Goal: Task Accomplishment & Management: Complete application form

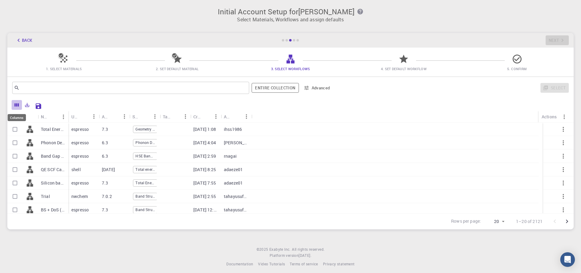
click at [17, 105] on icon "Columns" at bounding box center [17, 104] width 4 height 3
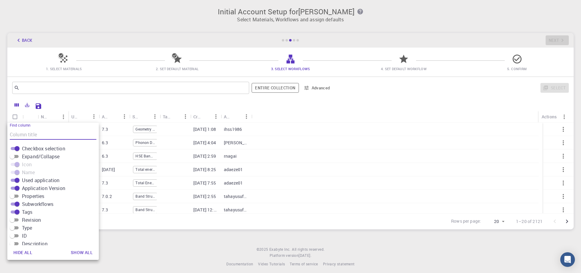
click at [158, 246] on div "Initial Account Setup for UTSAV SINGH Select Materials, Workflows and assign de…" at bounding box center [290, 138] width 581 height 277
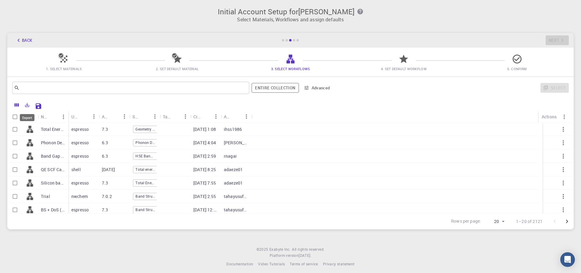
click at [27, 110] on div "Export" at bounding box center [27, 116] width 16 height 12
click at [25, 106] on icon "Export" at bounding box center [27, 105] width 4 height 4
click at [155, 244] on div "Initial Account Setup for UTSAV SINGH Select Materials, Workflows and assign de…" at bounding box center [290, 138] width 581 height 277
click at [41, 105] on icon "Save Explorer Settings" at bounding box center [38, 105] width 5 height 5
click at [22, 41] on button "Back" at bounding box center [23, 40] width 23 height 10
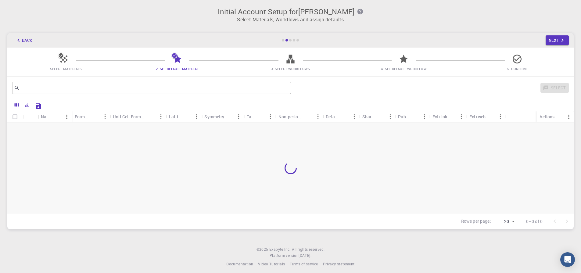
click at [17, 42] on icon "button" at bounding box center [18, 40] width 7 height 7
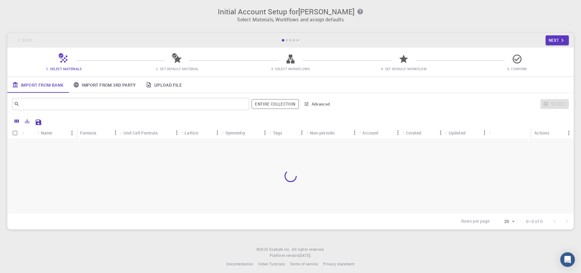
click at [17, 42] on div "Back Next" at bounding box center [290, 40] width 567 height 15
click at [565, 100] on div "Select" at bounding box center [452, 104] width 233 height 15
click at [557, 38] on button "Next" at bounding box center [557, 40] width 23 height 10
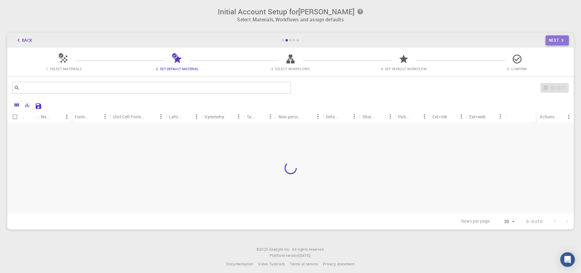
click at [557, 38] on button "Next" at bounding box center [557, 40] width 23 height 10
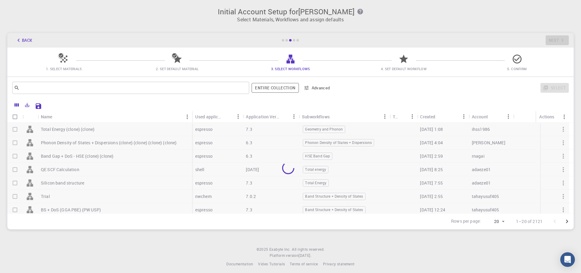
click at [543, 91] on div "Select" at bounding box center [452, 88] width 233 height 15
click at [544, 89] on div "Select" at bounding box center [452, 88] width 233 height 15
click at [60, 59] on icon at bounding box center [64, 59] width 11 height 11
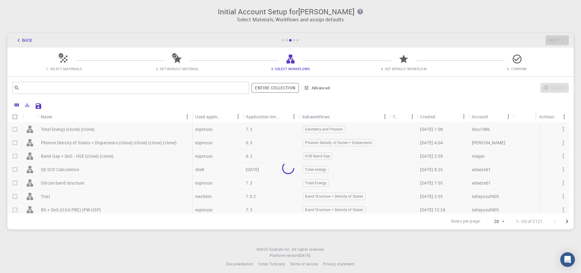
drag, startPoint x: 359, startPoint y: 30, endPoint x: 373, endPoint y: 30, distance: 15.0
click at [361, 30] on div "Initial Account Setup for UTSAV SINGH Select Materials, Workflows and assign de…" at bounding box center [290, 118] width 581 height 237
click at [17, 38] on icon "button" at bounding box center [18, 40] width 7 height 7
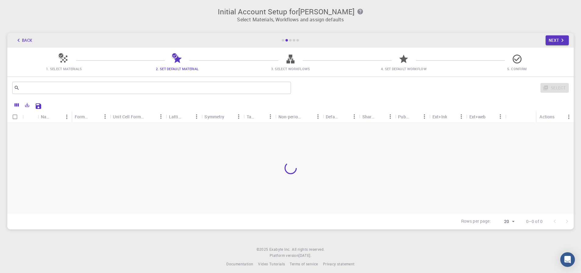
click at [17, 41] on icon "button" at bounding box center [18, 40] width 7 height 7
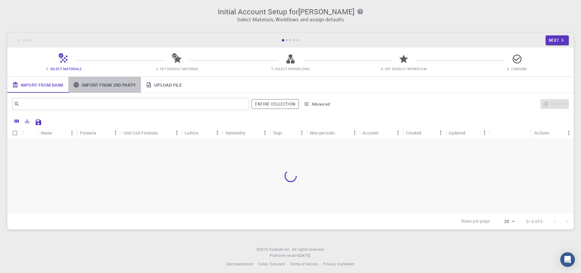
click at [120, 87] on link "Import From 3rd Party" at bounding box center [104, 85] width 72 height 16
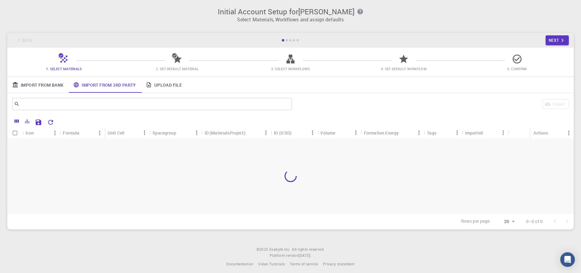
click at [40, 83] on link "Import From Bank" at bounding box center [37, 85] width 61 height 16
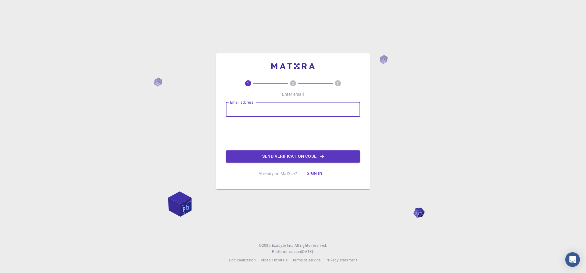
click at [258, 107] on input "Email address" at bounding box center [293, 109] width 134 height 15
type input "[EMAIL_ADDRESS][DOMAIN_NAME]"
click at [285, 175] on p "Already on Mat3ra?" at bounding box center [277, 174] width 38 height 6
click at [316, 173] on button "Sign in" at bounding box center [315, 174] width 26 height 12
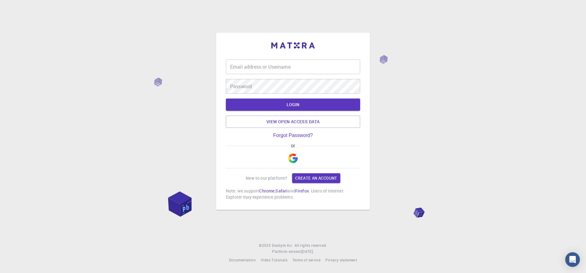
type input "utsavsingh188@gmail.com"
click at [300, 109] on button "LOGIN" at bounding box center [293, 105] width 134 height 12
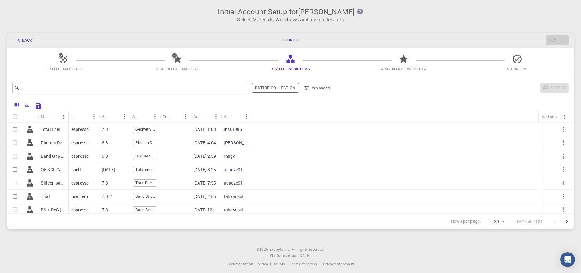
click at [175, 67] on span "2. Set Default Material" at bounding box center [177, 69] width 43 height 5
click at [66, 69] on span "1. Select Materials" at bounding box center [64, 69] width 36 height 5
click at [23, 38] on button "Back" at bounding box center [23, 40] width 23 height 10
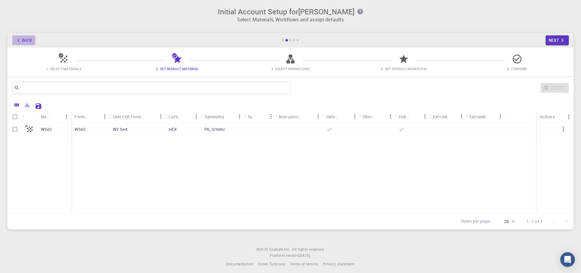
click at [23, 38] on button "Back" at bounding box center [23, 40] width 23 height 10
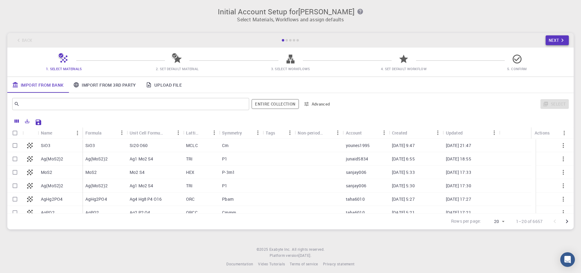
click at [561, 43] on icon "button" at bounding box center [562, 40] width 7 height 7
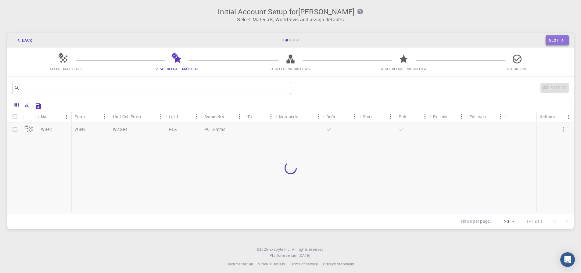
click at [561, 43] on icon "button" at bounding box center [562, 40] width 7 height 7
click at [561, 43] on div "Back Next" at bounding box center [290, 40] width 567 height 15
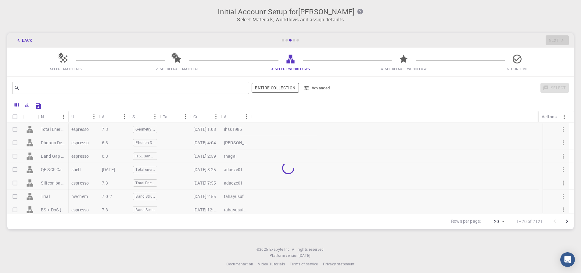
click at [561, 43] on div "Back Next" at bounding box center [290, 40] width 567 height 15
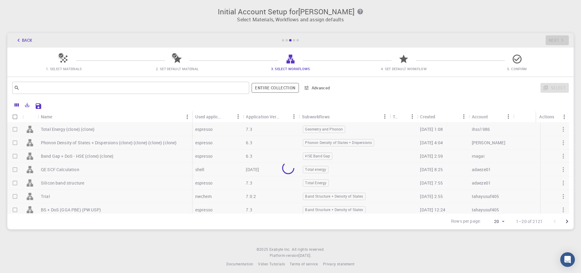
click at [561, 43] on div "Back Next" at bounding box center [290, 40] width 567 height 15
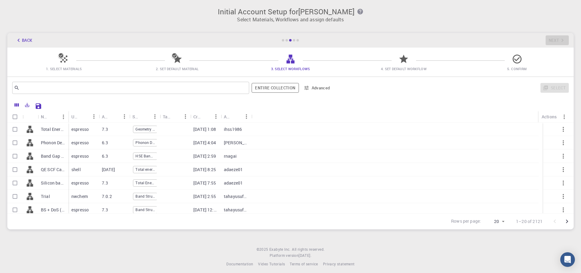
click at [561, 43] on div "Back Next" at bounding box center [290, 40] width 567 height 15
click at [27, 42] on button "Back" at bounding box center [23, 40] width 23 height 10
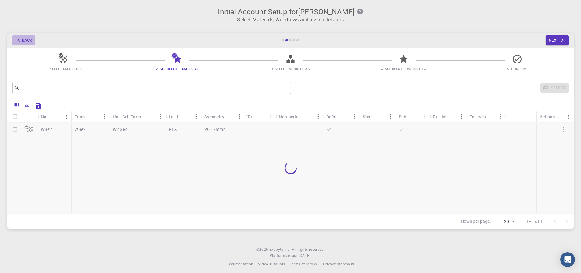
click at [27, 42] on button "Back" at bounding box center [23, 40] width 23 height 10
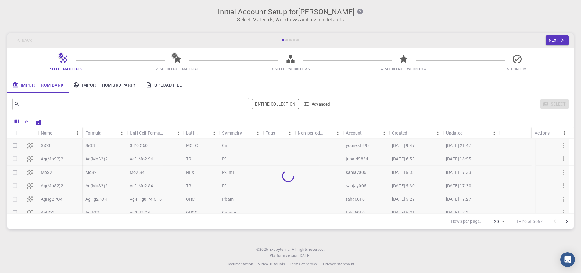
click at [27, 42] on div "Back Next" at bounding box center [290, 40] width 567 height 15
click at [160, 85] on link "Upload File" at bounding box center [164, 85] width 46 height 16
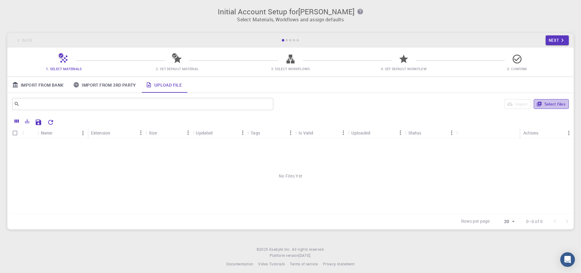
click at [549, 104] on button "Select files" at bounding box center [551, 104] width 35 height 10
click at [13, 148] on input "Select row" at bounding box center [15, 146] width 12 height 12
checkbox input "true"
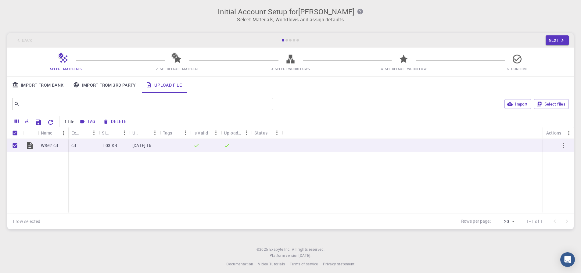
click at [175, 64] on icon at bounding box center [177, 59] width 11 height 11
click at [553, 44] on button "Next" at bounding box center [557, 40] width 23 height 10
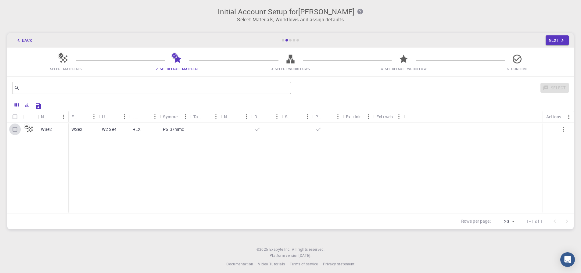
click at [17, 130] on input "Select row" at bounding box center [15, 130] width 12 height 12
checkbox input "true"
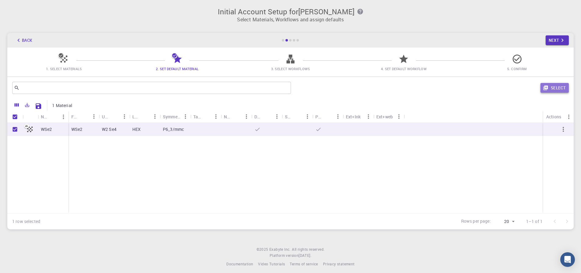
click at [552, 86] on button "Select" at bounding box center [555, 88] width 28 height 10
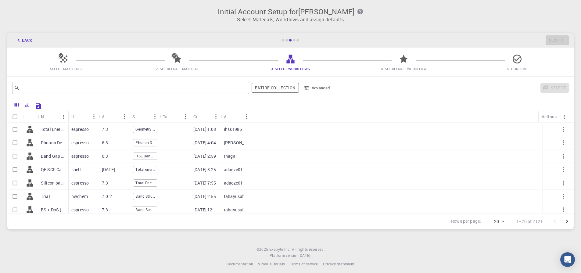
click at [91, 131] on div "espresso" at bounding box center [83, 129] width 31 height 13
checkbox input "true"
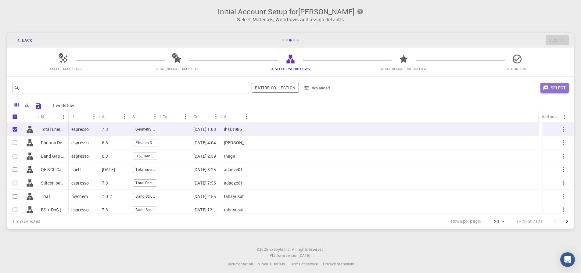
click at [557, 90] on button "Select" at bounding box center [555, 88] width 28 height 10
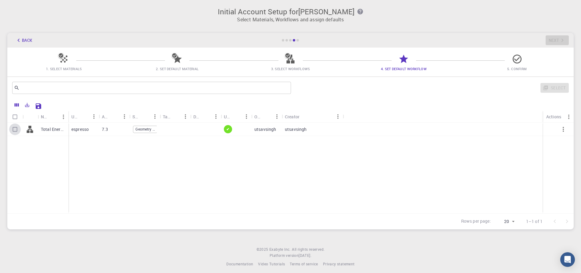
click at [16, 130] on input "Select row" at bounding box center [15, 130] width 12 height 12
checkbox input "true"
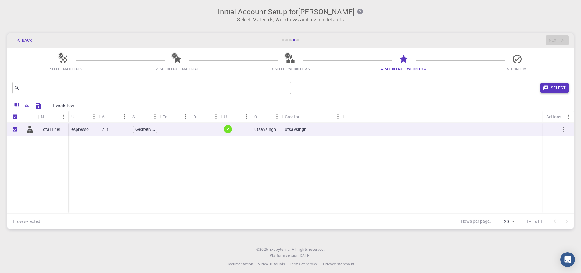
click at [559, 90] on button "Select" at bounding box center [555, 88] width 28 height 10
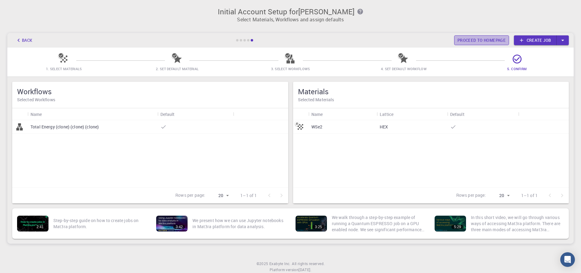
click at [479, 42] on link "Proceed to homepage" at bounding box center [481, 40] width 55 height 10
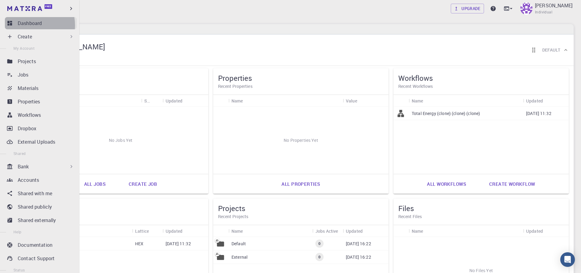
click at [29, 25] on p "Dashboard" at bounding box center [30, 23] width 24 height 7
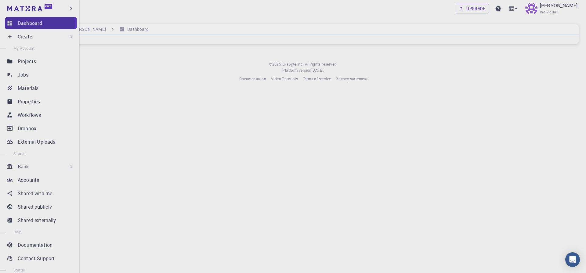
click at [29, 25] on p "Dashboard" at bounding box center [30, 23] width 24 height 7
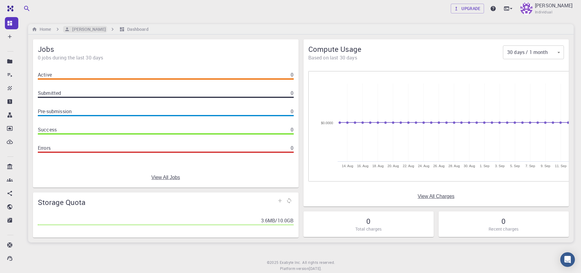
click at [89, 28] on h6 "[PERSON_NAME]" at bounding box center [88, 29] width 36 height 7
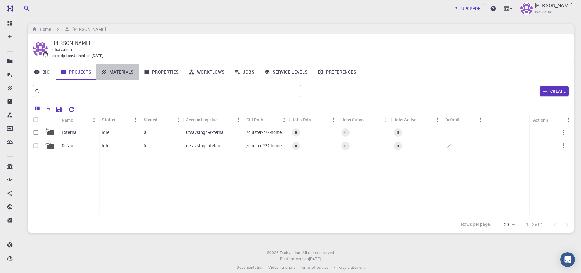
click at [119, 71] on link "Materials" at bounding box center [117, 72] width 43 height 16
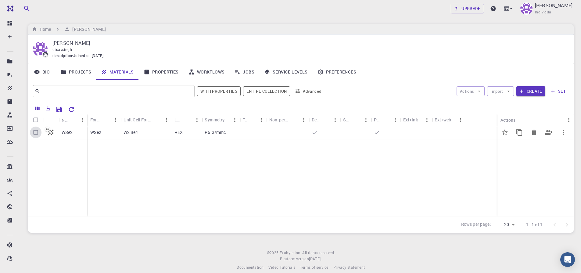
click at [37, 134] on input "Select row" at bounding box center [36, 133] width 12 height 12
checkbox input "true"
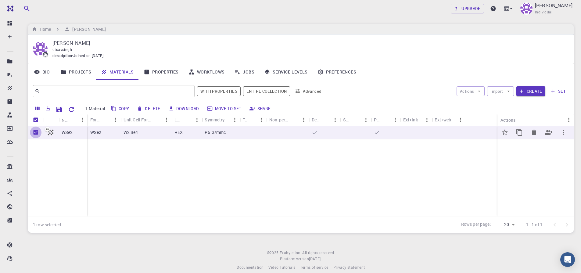
click at [33, 135] on input "Unselect row" at bounding box center [36, 133] width 12 height 12
checkbox input "false"
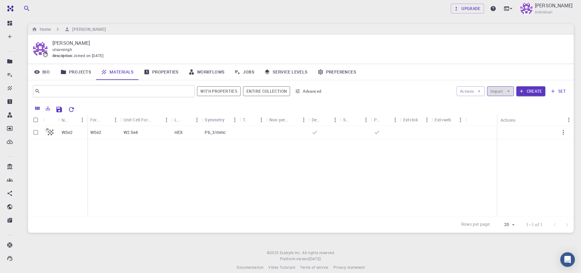
click at [498, 95] on button "Import" at bounding box center [500, 91] width 27 height 10
click at [327, 142] on div "WSe2 WSe2 W2 Se4 HEX P6_3/mmc" at bounding box center [301, 171] width 546 height 91
click at [532, 93] on button "Create" at bounding box center [531, 91] width 29 height 10
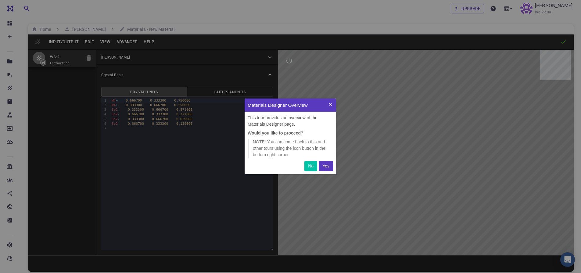
scroll to position [71, 87]
click at [324, 168] on p "Yes" at bounding box center [326, 166] width 7 height 6
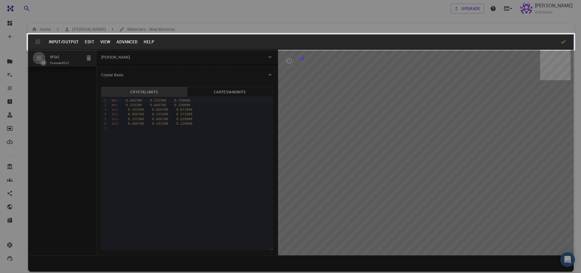
scroll to position [65, 87]
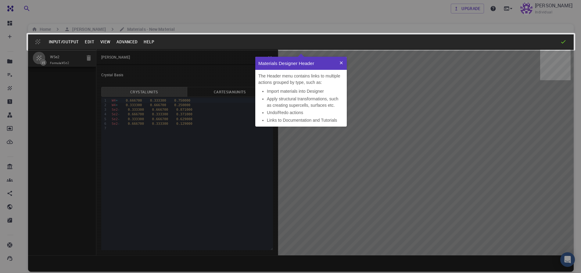
click at [341, 64] on icon at bounding box center [341, 62] width 5 height 5
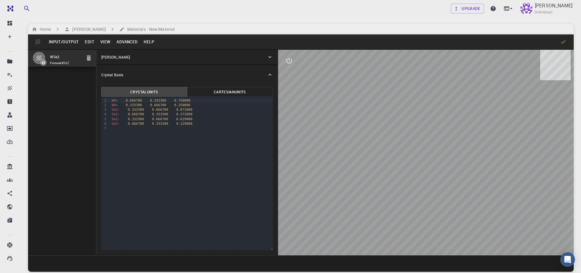
click at [127, 39] on button "Advanced" at bounding box center [127, 42] width 27 height 10
type input "0"
type input "1"
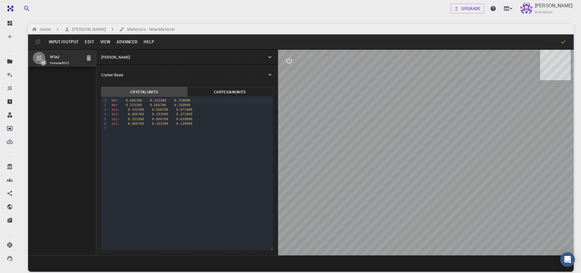
type input "1"
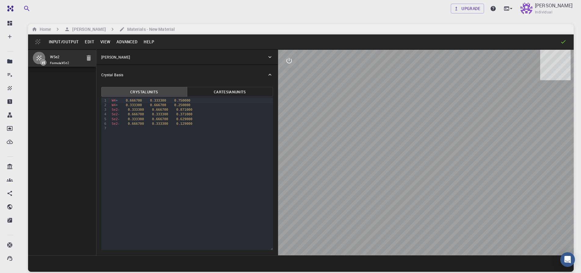
type input "0.5"
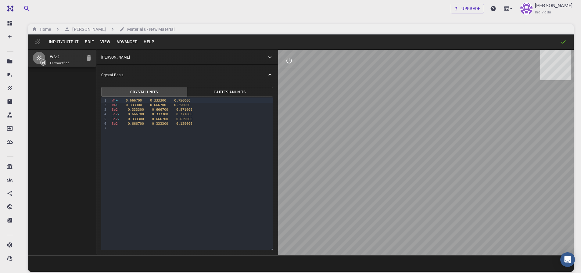
type input "4"
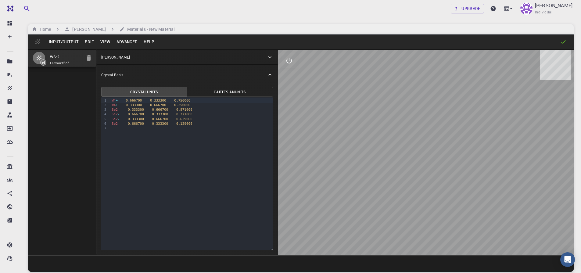
type input "4"
type input "TRI"
type input "13.2797"
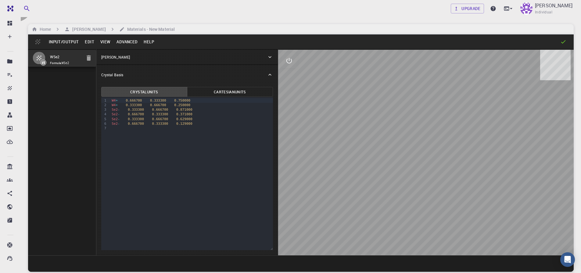
type input "13.27976175878167"
type input "27.4744"
type input "120.00009525848053"
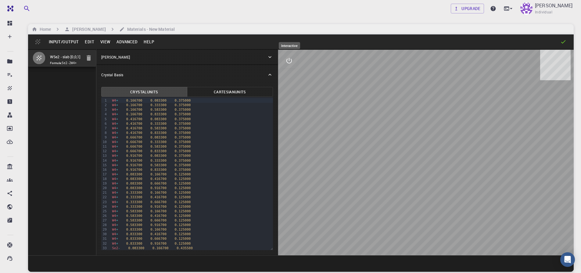
click at [292, 58] on icon "interactive" at bounding box center [289, 60] width 7 height 7
click at [289, 79] on icon "view" at bounding box center [289, 75] width 7 height 7
click at [354, 118] on body "Free Dashboard Create New Job New Material Create Material Upload File Import f…" at bounding box center [290, 159] width 581 height 319
click at [285, 76] on button "view" at bounding box center [289, 75] width 15 height 15
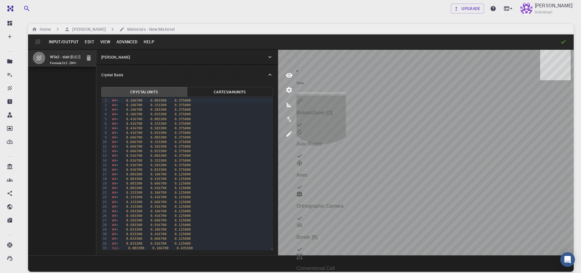
click at [324, 141] on p "Auto Rotate" at bounding box center [321, 143] width 49 height 5
click at [346, 98] on div "Rotate/Zoom [O]" at bounding box center [321, 107] width 49 height 18
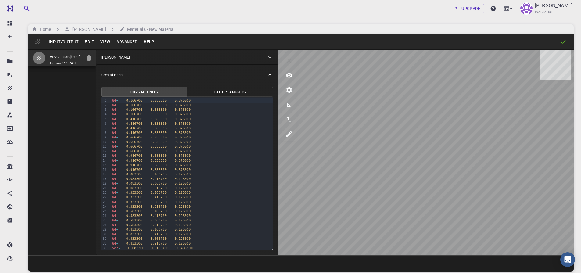
click at [72, 46] on button "Input/Output" at bounding box center [64, 42] width 36 height 10
click at [41, 150] on button "Ok" at bounding box center [36, 156] width 10 height 12
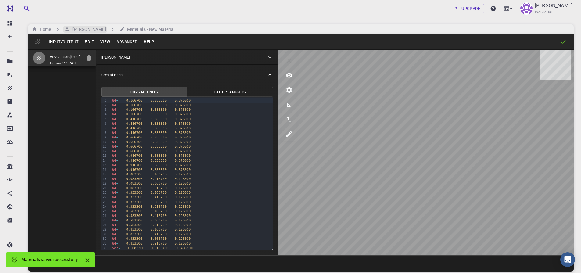
click at [88, 31] on h6 "UTSAV SINGH" at bounding box center [88, 29] width 36 height 7
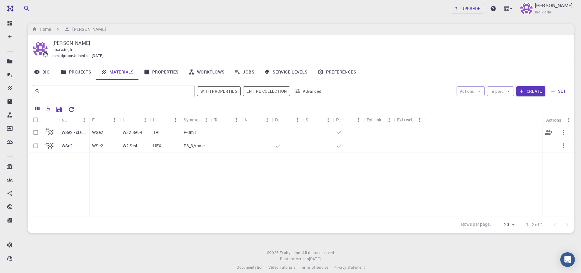
click at [36, 134] on input "Select row" at bounding box center [36, 133] width 12 height 12
checkbox input "true"
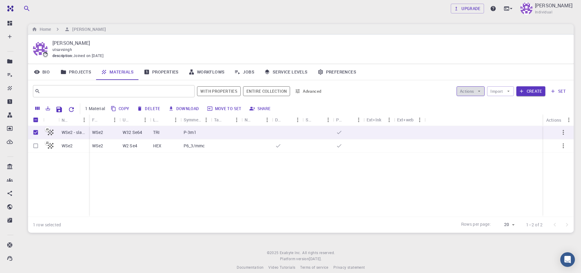
click at [476, 94] on button "Actions" at bounding box center [471, 91] width 28 height 10
click at [472, 104] on div at bounding box center [467, 103] width 11 height 6
click at [152, 108] on button "Delete" at bounding box center [148, 109] width 27 height 10
checkbox input "false"
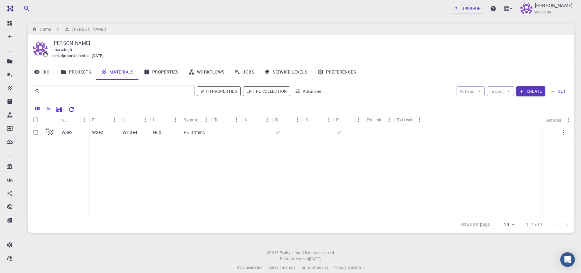
click at [157, 5] on div "Upgrade UTSAV SINGH Individual" at bounding box center [301, 9] width 561 height 16
click at [96, 254] on footer "© 2025 Exabyte Inc. All rights reserved. Platform version 2025.7.24 . Documenta…" at bounding box center [301, 260] width 561 height 21
click at [511, 92] on icon "button" at bounding box center [508, 90] width 5 height 5
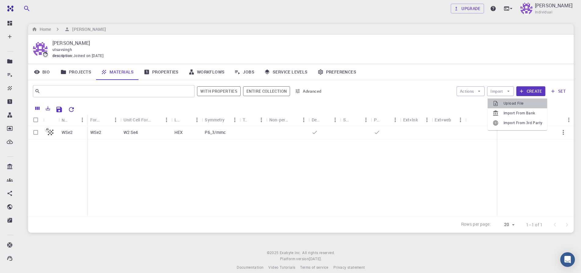
click at [495, 103] on icon at bounding box center [496, 103] width 6 height 6
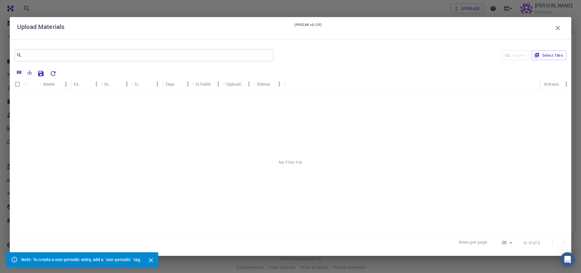
scroll to position [7, 0]
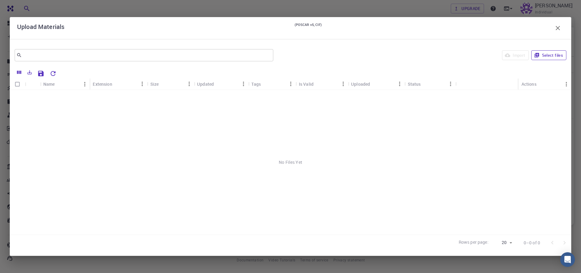
click at [539, 53] on icon "button" at bounding box center [536, 54] width 5 height 5
click at [17, 87] on input "Select all rows" at bounding box center [18, 84] width 12 height 12
checkbox input "true"
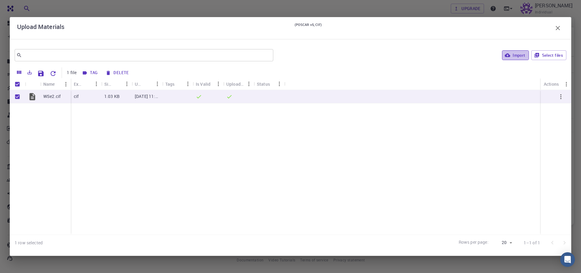
click at [514, 55] on button "Import" at bounding box center [515, 55] width 27 height 10
checkbox input "false"
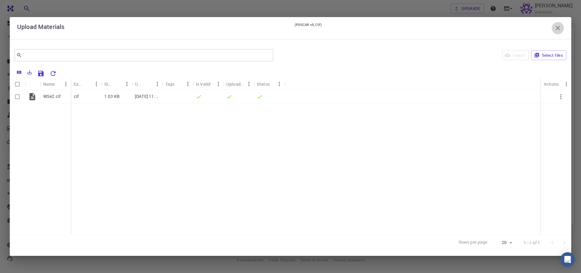
click at [557, 29] on icon "button" at bounding box center [558, 28] width 4 height 4
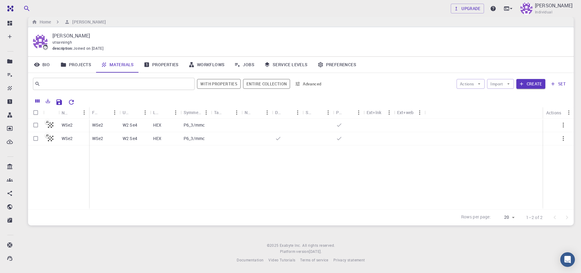
click at [117, 64] on link "Materials" at bounding box center [117, 65] width 43 height 16
click at [536, 83] on button "Create" at bounding box center [531, 84] width 29 height 10
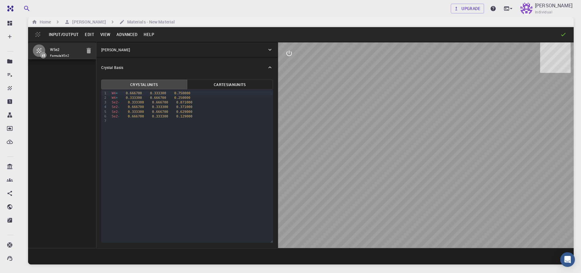
click at [207, 50] on div "Crystal Lattice" at bounding box center [184, 49] width 166 height 5
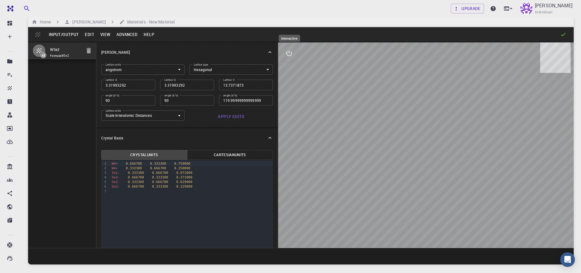
click at [289, 57] on button "interactive" at bounding box center [289, 53] width 15 height 15
click at [287, 68] on icon "view" at bounding box center [289, 68] width 7 height 5
click at [289, 67] on icon "view" at bounding box center [289, 68] width 7 height 5
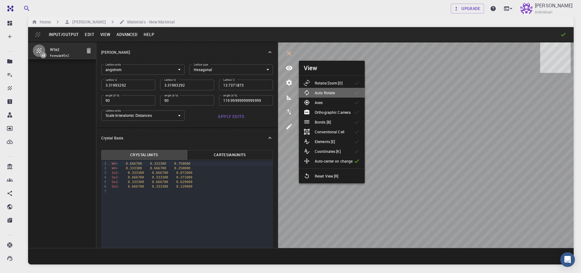
click at [337, 93] on div "Auto Rotate" at bounding box center [322, 93] width 36 height 6
click at [340, 85] on p "Rotate/Zoom [O]" at bounding box center [329, 82] width 28 height 5
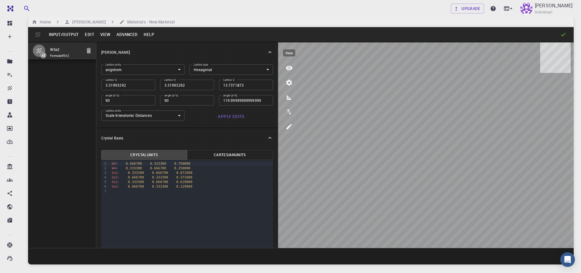
click at [286, 70] on icon "view" at bounding box center [289, 67] width 7 height 7
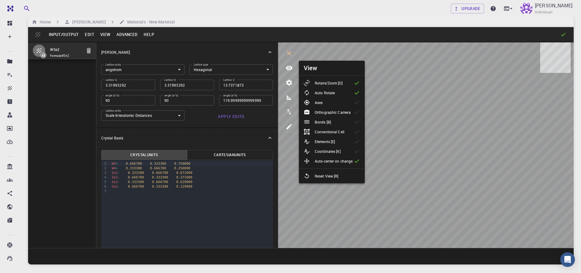
click at [358, 93] on icon at bounding box center [357, 93] width 6 height 6
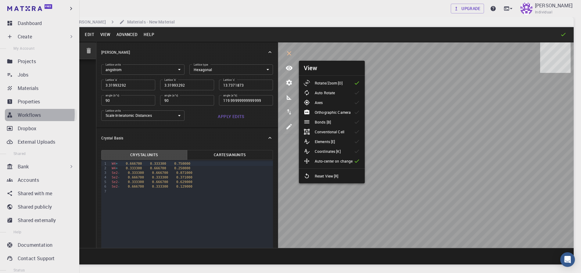
click at [19, 114] on p "Workflows" at bounding box center [29, 114] width 23 height 7
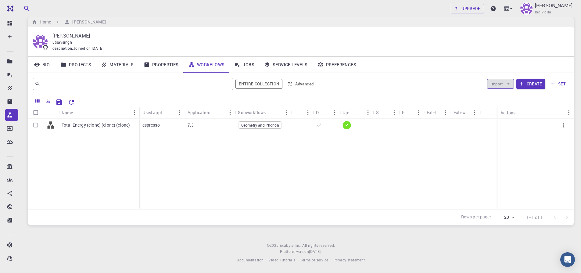
click at [501, 84] on button "Import" at bounding box center [500, 84] width 27 height 10
click at [511, 96] on span "Import From Bank" at bounding box center [519, 96] width 31 height 6
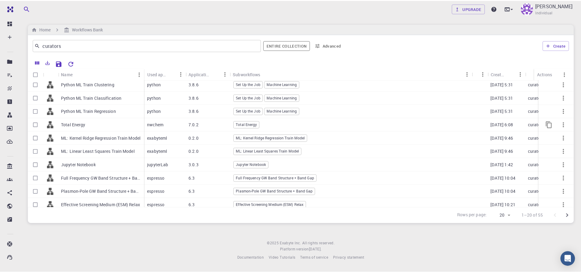
scroll to position [146, 0]
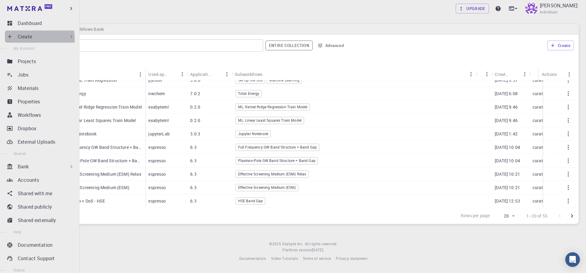
click at [25, 38] on p "Create" at bounding box center [25, 36] width 14 height 7
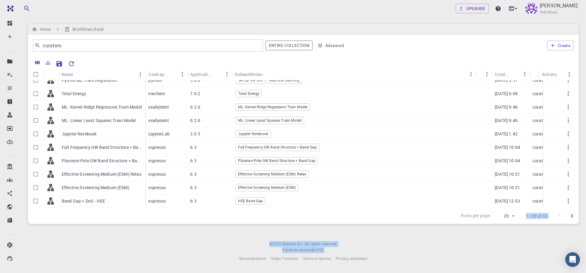
click at [203, 234] on div "Upgrade UTSAV SINGH Individual Home Workflows Bank curators ​ Entire collection…" at bounding box center [303, 136] width 565 height 272
click at [184, 233] on div "Upgrade UTSAV SINGH Individual Home Workflows Bank curators ​ Entire collection…" at bounding box center [303, 136] width 565 height 272
click at [35, 88] on input "Select row" at bounding box center [36, 94] width 12 height 12
checkbox input "true"
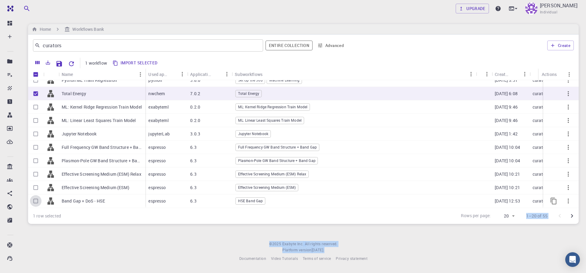
click at [36, 197] on input "Select row" at bounding box center [36, 201] width 12 height 12
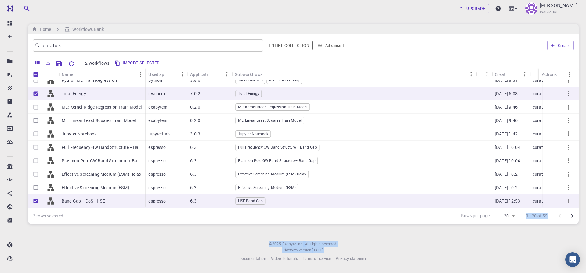
click at [36, 198] on input "Unselect row" at bounding box center [36, 201] width 12 height 12
checkbox input "false"
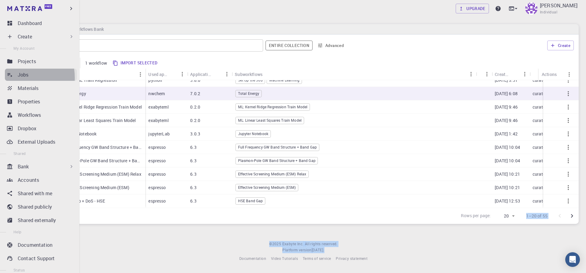
click at [13, 78] on link "Jobs" at bounding box center [41, 75] width 72 height 12
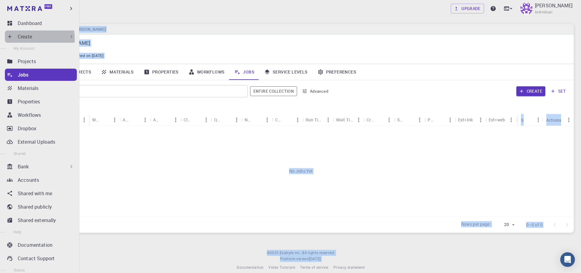
click at [20, 38] on p "Create" at bounding box center [25, 36] width 14 height 7
click at [10, 34] on icon at bounding box center [10, 37] width 6 height 6
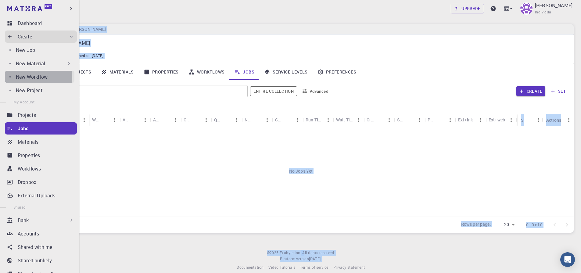
click at [15, 78] on link "New Workflow" at bounding box center [40, 77] width 70 height 12
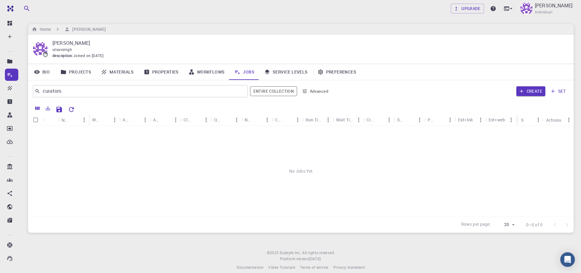
click at [132, 153] on div "No Jobs Yet" at bounding box center [301, 171] width 546 height 91
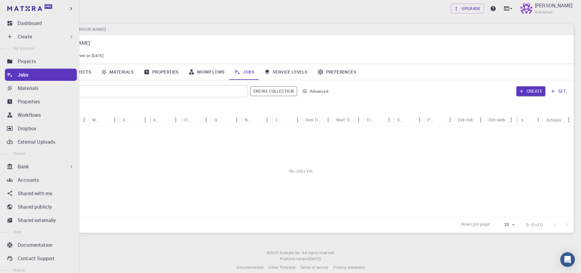
click at [21, 79] on link "Jobs" at bounding box center [41, 75] width 72 height 12
click at [24, 76] on p "Jobs" at bounding box center [23, 74] width 11 height 7
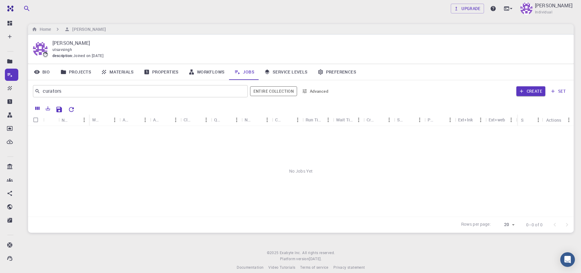
click at [329, 198] on div "No Jobs Yet" at bounding box center [301, 171] width 546 height 91
click at [526, 92] on button "Create" at bounding box center [531, 91] width 29 height 10
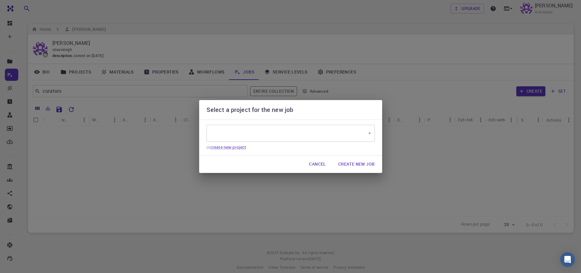
type input "PiitHr48tKDiQRPwk"
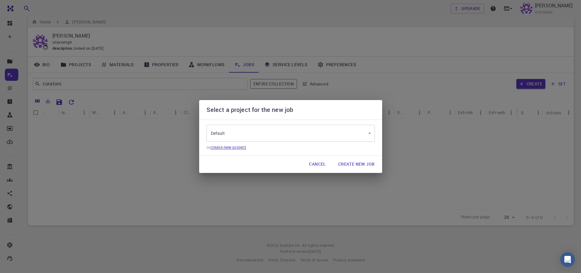
click at [233, 148] on link "create new project" at bounding box center [229, 147] width 36 height 6
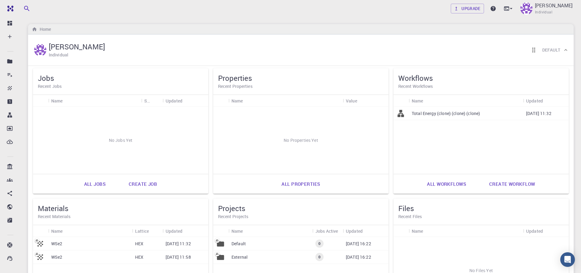
click at [431, 86] on h6 "Recent Workflows" at bounding box center [482, 86] width 166 height 7
drag, startPoint x: 431, startPoint y: 82, endPoint x: 433, endPoint y: 87, distance: 5.9
click at [433, 87] on div "Workflows Recent Workflows" at bounding box center [482, 81] width 166 height 16
click at [448, 111] on p "Total Energy (clone) (clone) (clone)" at bounding box center [446, 113] width 68 height 6
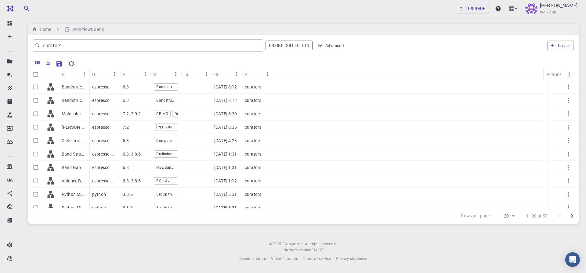
click at [107, 9] on div "Upgrade UTSAV SINGH Individual" at bounding box center [303, 9] width 565 height 16
drag, startPoint x: 224, startPoint y: 16, endPoint x: 327, endPoint y: 28, distance: 104.2
click at [302, 28] on div "Upgrade UTSAV SINGH Individual Home Workflows Bank curators ​ Entire collection…" at bounding box center [303, 136] width 565 height 272
click at [145, 3] on div "Upgrade UTSAV SINGH Individual" at bounding box center [303, 9] width 565 height 16
click at [201, 2] on div "Upgrade UTSAV SINGH Individual" at bounding box center [303, 9] width 565 height 16
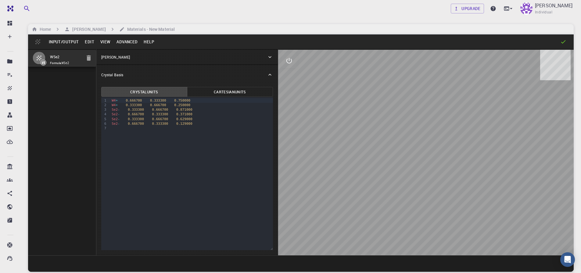
scroll to position [7, 0]
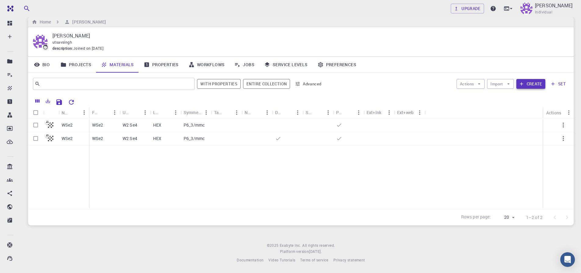
click at [534, 85] on button "Create" at bounding box center [531, 84] width 29 height 10
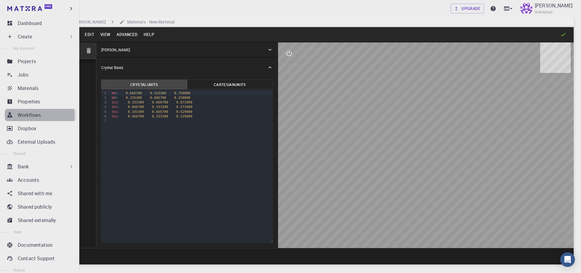
click at [23, 116] on p "Workflows" at bounding box center [29, 114] width 23 height 7
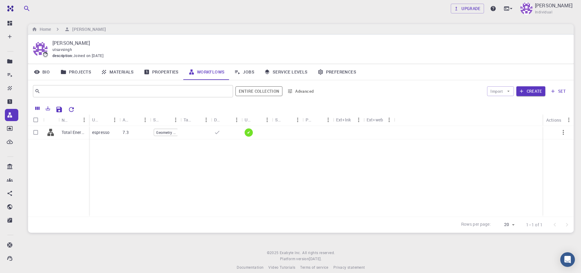
click at [564, 92] on button "set" at bounding box center [558, 91] width 21 height 10
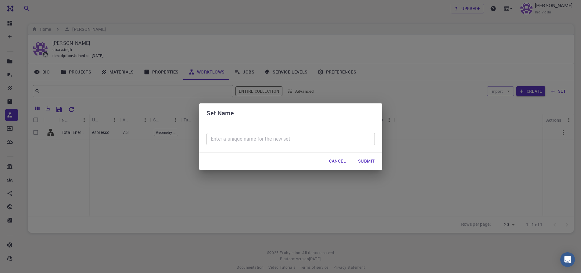
click at [217, 246] on div "Set Name ​ Cancel Submit" at bounding box center [290, 136] width 581 height 273
click at [333, 162] on button "Cancel" at bounding box center [337, 161] width 27 height 12
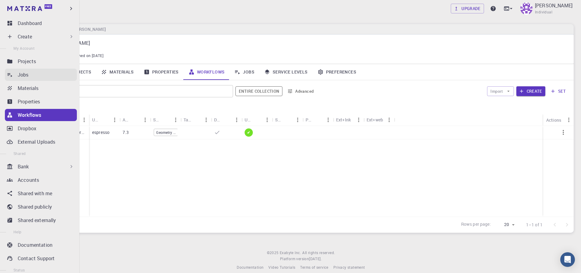
click at [38, 77] on div "Jobs" at bounding box center [47, 74] width 59 height 7
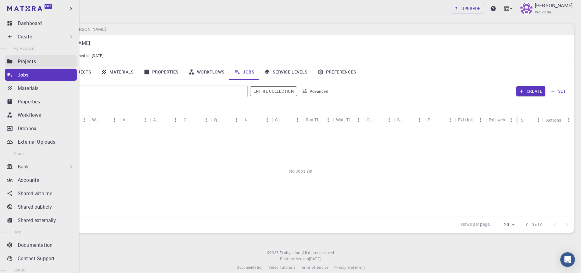
click at [38, 61] on div "Projects" at bounding box center [47, 61] width 59 height 7
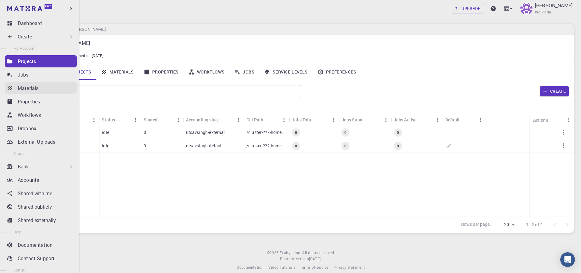
click at [26, 88] on p "Materials" at bounding box center [28, 88] width 21 height 7
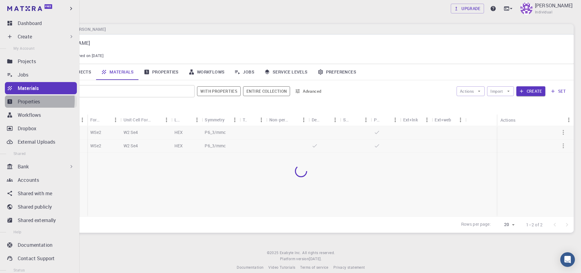
click at [18, 100] on p "Properties" at bounding box center [29, 101] width 23 height 7
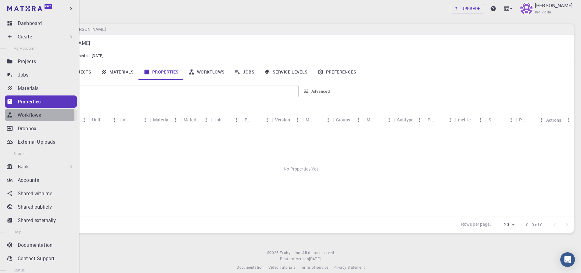
click at [21, 115] on p "Workflows" at bounding box center [29, 114] width 23 height 7
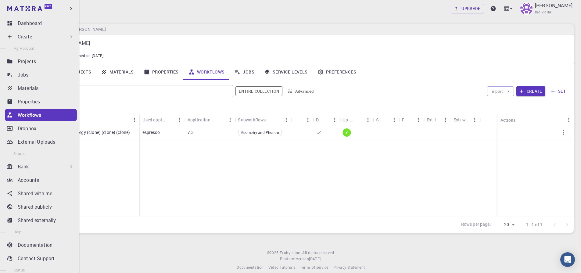
click at [28, 38] on p "Create" at bounding box center [25, 36] width 14 height 7
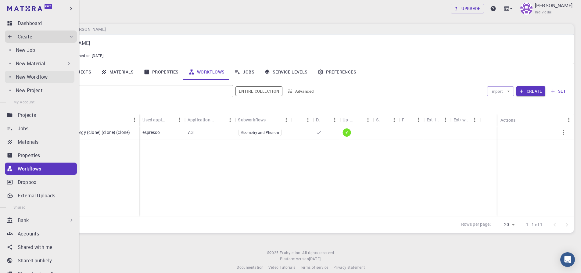
click at [33, 79] on p "New Workflow" at bounding box center [32, 76] width 32 height 7
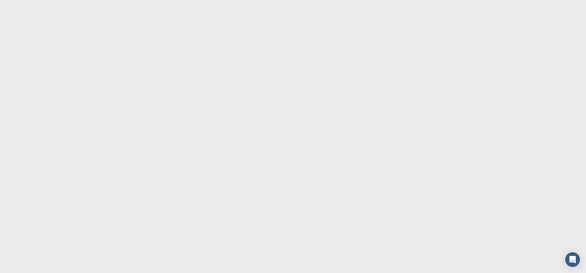
click at [159, 61] on body at bounding box center [293, 136] width 586 height 273
click at [105, 73] on body at bounding box center [293, 136] width 586 height 273
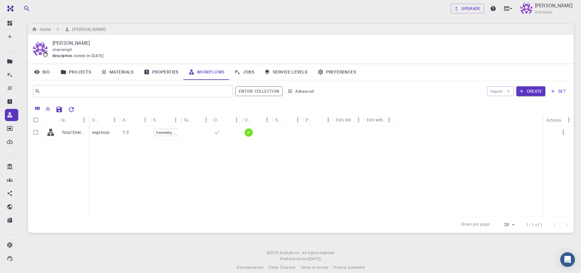
click at [195, 233] on div "Upgrade UTSAV SINGH Individual Home UTSAV SINGH UTSAV SINGH utsavsingh descript…" at bounding box center [301, 140] width 561 height 280
click at [283, 3] on div "Upgrade UTSAV SINGH Individual" at bounding box center [301, 9] width 561 height 16
click at [96, 256] on footer "© 2025 Exabyte Inc. All rights reserved. Platform version 2025.7.24 . Documenta…" at bounding box center [301, 260] width 561 height 21
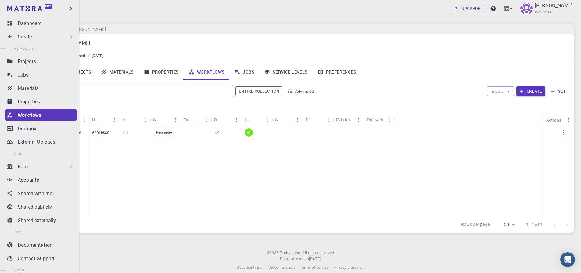
click at [22, 117] on p "Workflows" at bounding box center [29, 114] width 23 height 7
click at [10, 115] on icon at bounding box center [10, 115] width 5 height 5
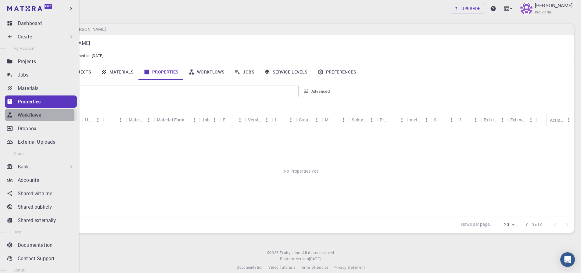
click at [10, 115] on icon at bounding box center [10, 115] width 5 height 5
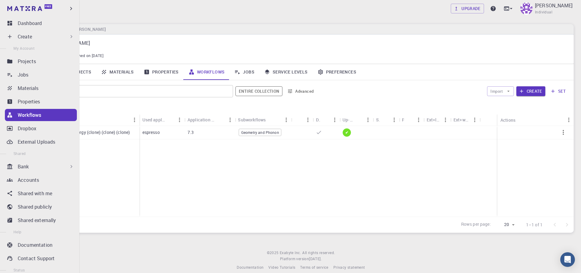
click at [8, 35] on icon at bounding box center [10, 37] width 6 height 6
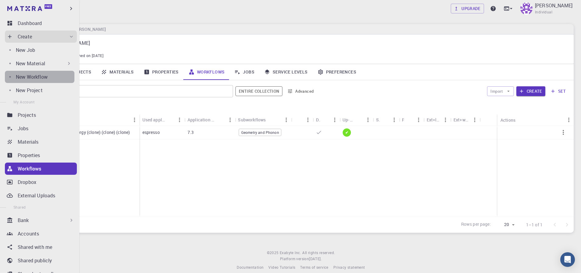
click at [44, 79] on p "New Workflow" at bounding box center [32, 76] width 32 height 7
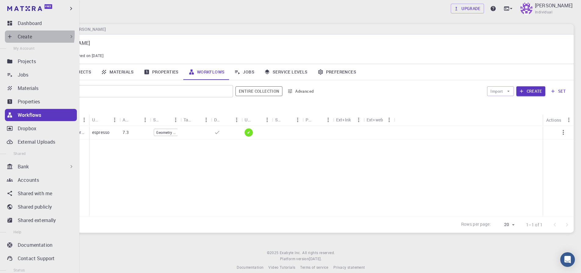
click at [18, 34] on p "Create" at bounding box center [25, 36] width 14 height 7
click at [21, 34] on p "Create" at bounding box center [25, 36] width 14 height 7
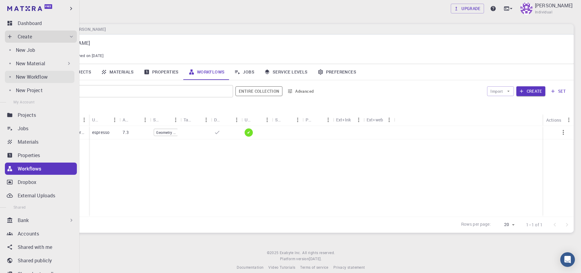
click at [16, 79] on p "New Workflow" at bounding box center [32, 76] width 32 height 7
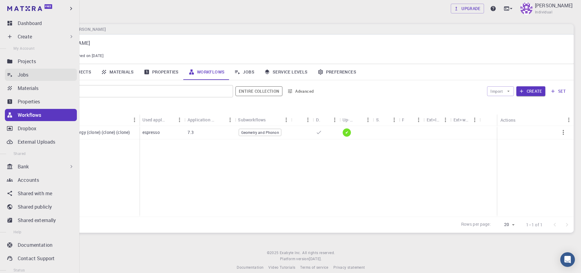
click at [23, 73] on p "Jobs" at bounding box center [23, 74] width 11 height 7
click at [34, 119] on link "Workflows" at bounding box center [41, 115] width 72 height 12
click at [17, 37] on div "Create" at bounding box center [41, 37] width 72 height 12
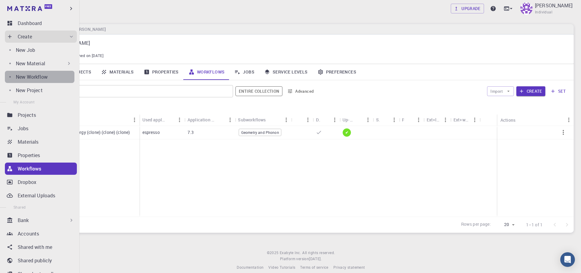
click at [41, 79] on p "New Workflow" at bounding box center [32, 76] width 32 height 7
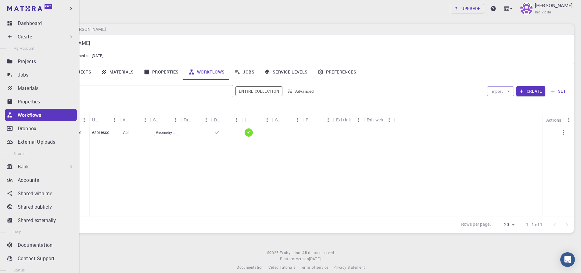
click at [22, 39] on p "Create" at bounding box center [25, 36] width 14 height 7
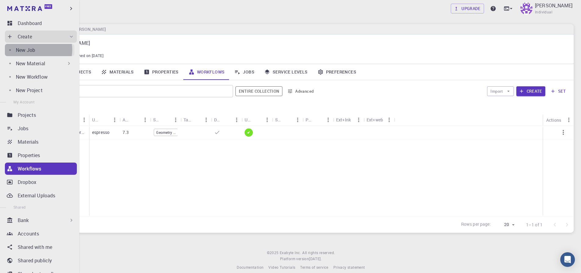
click at [37, 50] on div "New Job" at bounding box center [45, 49] width 59 height 7
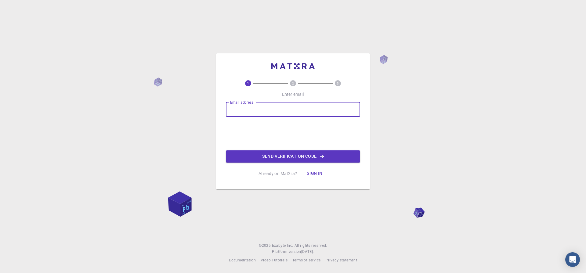
click at [279, 111] on input "Email address" at bounding box center [293, 109] width 134 height 15
type input "[EMAIL_ADDRESS][DOMAIN_NAME]"
click at [280, 175] on p "Already on Mat3ra?" at bounding box center [277, 174] width 38 height 6
click at [309, 175] on button "Sign in" at bounding box center [315, 174] width 26 height 12
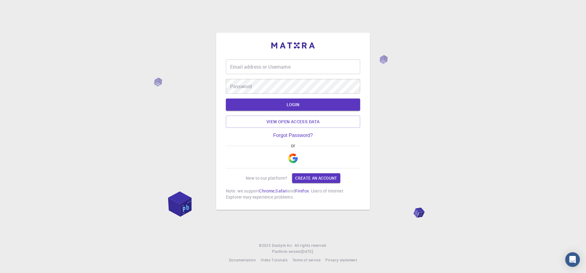
type input "[EMAIL_ADDRESS][DOMAIN_NAME]"
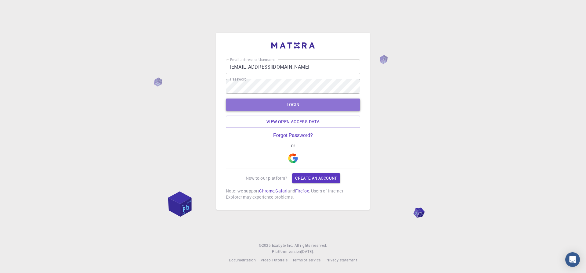
click at [294, 108] on button "LOGIN" at bounding box center [293, 105] width 134 height 12
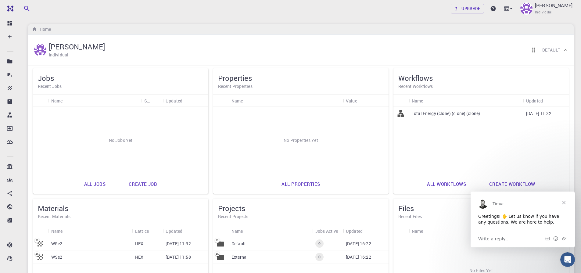
click at [281, 17] on div "Upgrade [PERSON_NAME] Individual" at bounding box center [300, 8] width 575 height 17
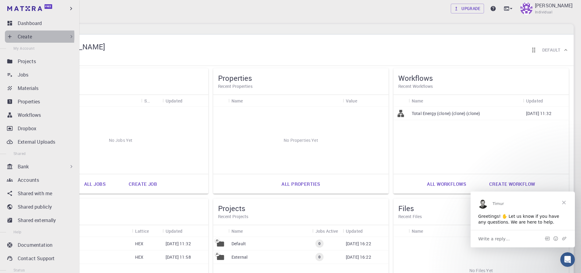
click at [7, 36] on icon at bounding box center [10, 37] width 6 height 6
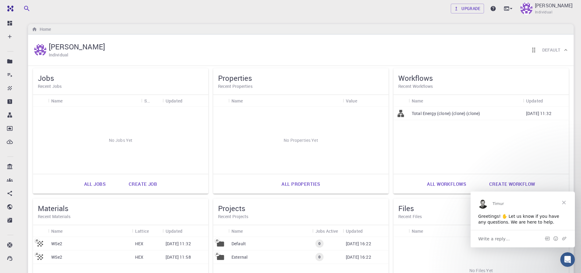
click at [454, 117] on div "Total Energy (clone) (clone) (clone)" at bounding box center [466, 113] width 114 height 13
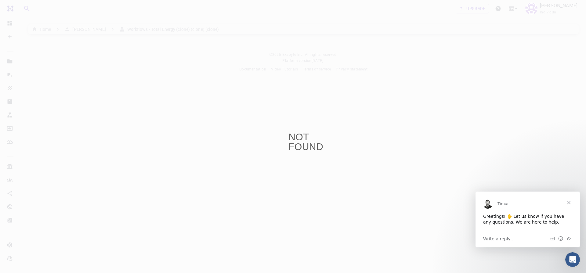
click at [568, 203] on span "Close" at bounding box center [569, 202] width 22 height 22
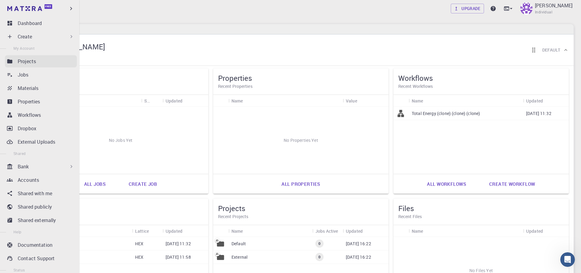
click at [31, 62] on p "Projects" at bounding box center [27, 61] width 18 height 7
click at [10, 89] on icon at bounding box center [10, 88] width 4 height 4
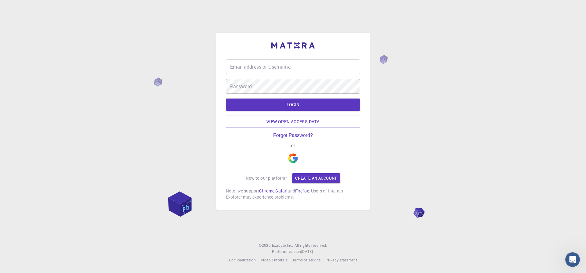
type input "utsavsingh188@gmail.com"
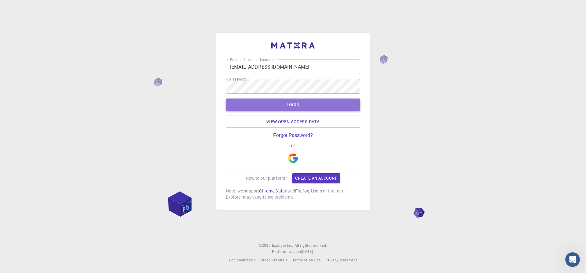
click at [282, 106] on button "LOGIN" at bounding box center [293, 105] width 134 height 12
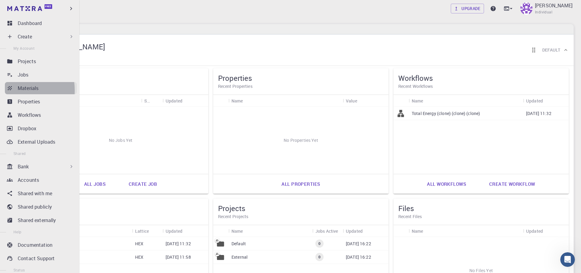
click at [9, 90] on icon at bounding box center [10, 88] width 6 height 6
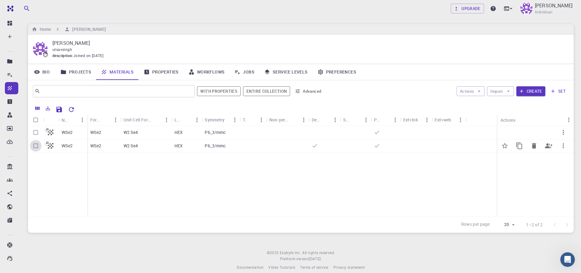
click at [34, 146] on input "Select row" at bounding box center [36, 146] width 12 height 12
checkbox input "true"
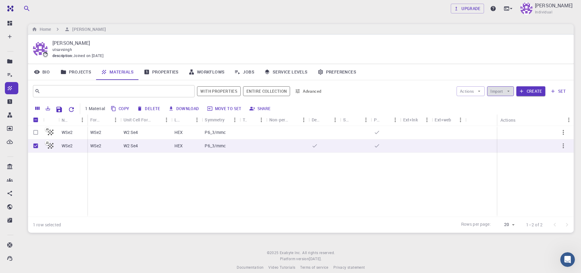
click at [507, 93] on icon "button" at bounding box center [508, 90] width 5 height 5
click at [304, 203] on div "WSe2 WSe2 WSe2 W2 Se4 HEX P6_3/mmc WSe2 W2 Se4 HEX P6_3/mmc" at bounding box center [301, 171] width 546 height 91
click at [506, 93] on button "Import" at bounding box center [500, 91] width 27 height 10
click at [533, 88] on button "Create" at bounding box center [531, 91] width 29 height 10
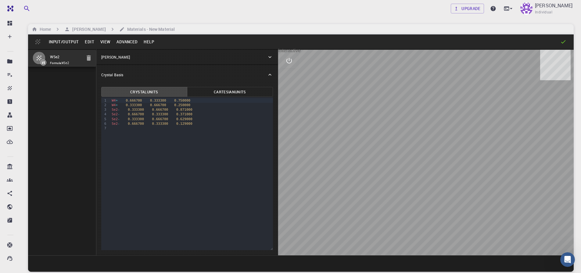
click at [290, 62] on icon "interactive" at bounding box center [289, 60] width 7 height 7
click at [291, 79] on icon "view" at bounding box center [289, 75] width 7 height 7
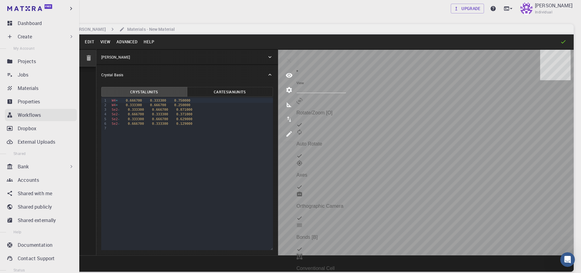
click at [28, 116] on p "Workflows" at bounding box center [29, 114] width 23 height 7
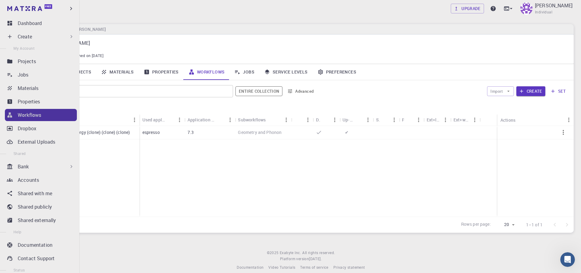
click at [66, 118] on div "Workflows" at bounding box center [47, 114] width 59 height 7
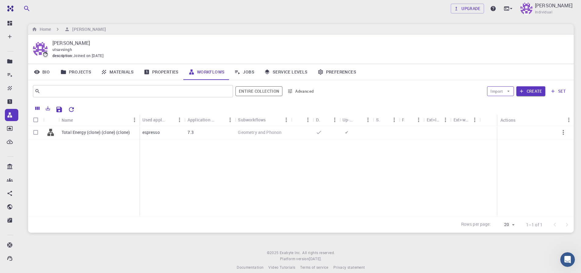
click at [512, 93] on button "Import" at bounding box center [500, 91] width 27 height 10
drag, startPoint x: 418, startPoint y: 208, endPoint x: 450, endPoint y: 188, distance: 37.7
click at [419, 207] on div "Total Energy (clone) (clone) (clone) espresso 7.3 Geometry and Phonon ✔" at bounding box center [301, 171] width 546 height 91
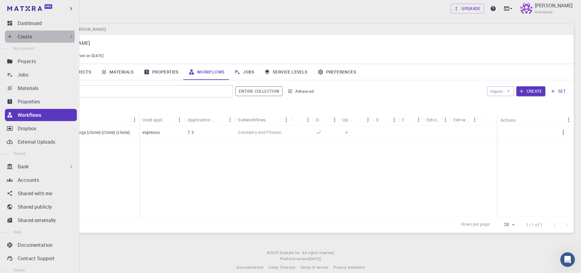
click at [19, 36] on p "Create" at bounding box center [25, 36] width 14 height 7
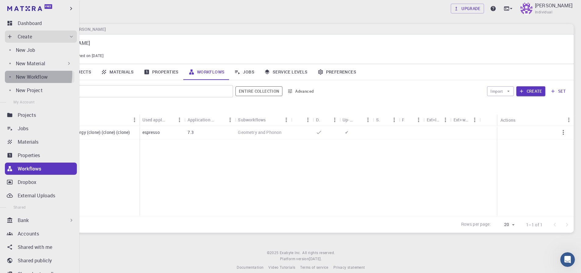
click at [18, 74] on p "New Workflow" at bounding box center [32, 76] width 32 height 7
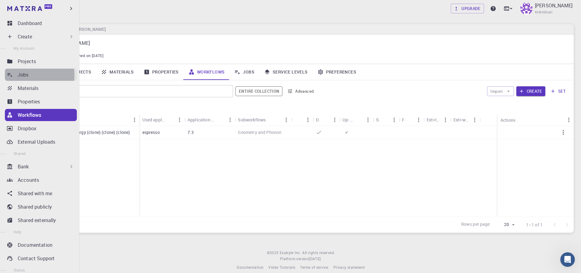
click at [12, 75] on icon at bounding box center [10, 75] width 6 height 6
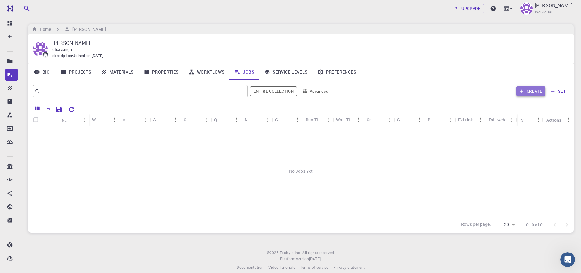
click at [534, 91] on button "Create" at bounding box center [531, 91] width 29 height 10
type input "PiitHr48tKDiQRPwk"
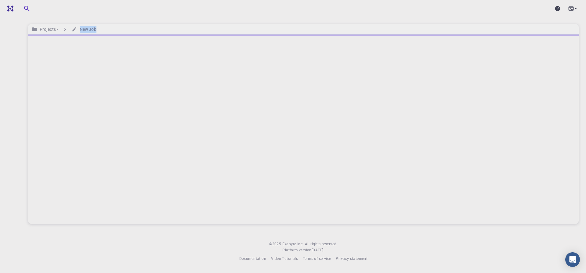
drag, startPoint x: 518, startPoint y: 29, endPoint x: 450, endPoint y: 50, distance: 71.2
click at [458, 50] on div "Projects - New Job © 2025 Exabyte Inc. All rights reserved. Platform version [D…" at bounding box center [303, 136] width 565 height 272
